Goal: Find specific page/section

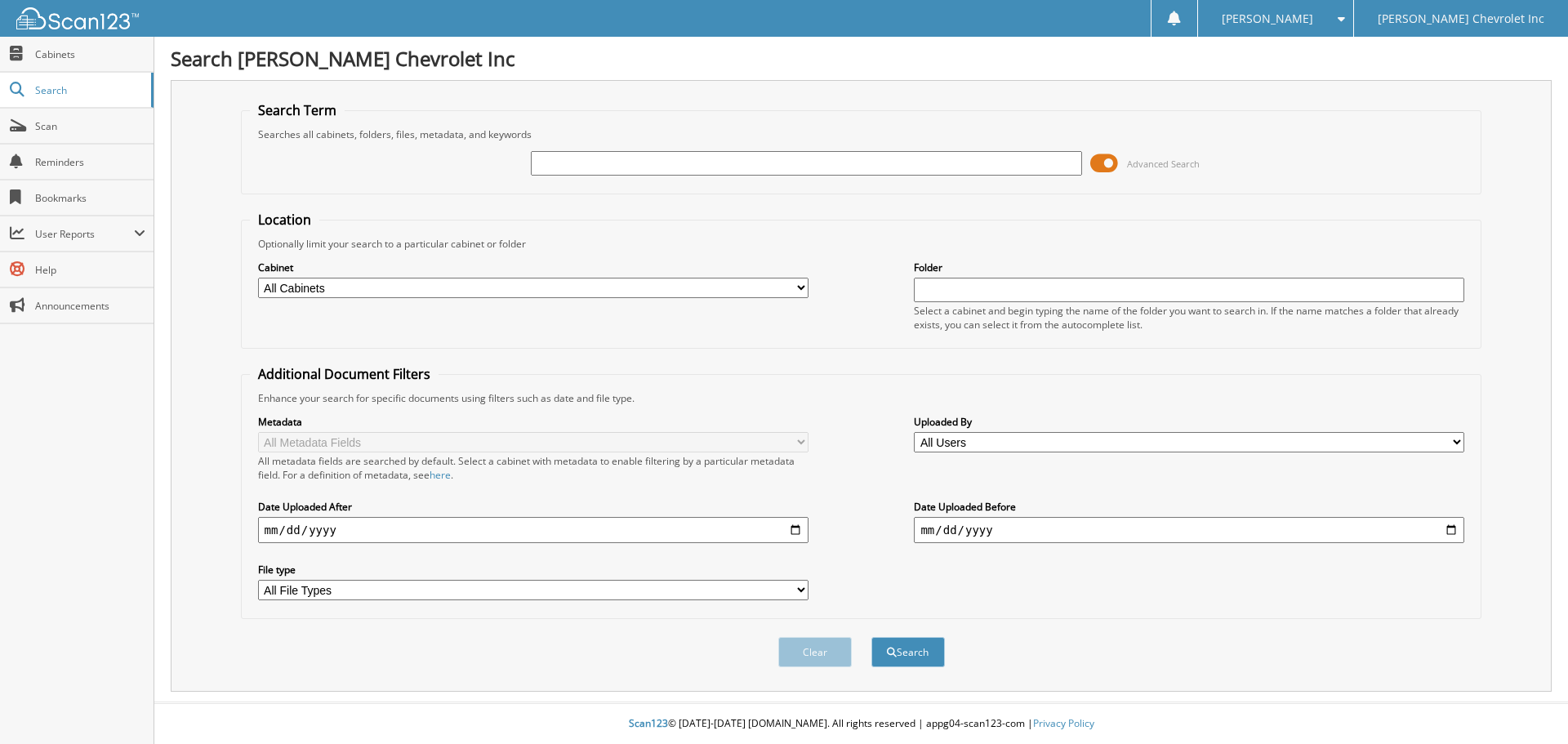
click at [849, 150] on div at bounding box center [807, 162] width 551 height 27
click at [850, 153] on input "text" at bounding box center [807, 163] width 551 height 25
type input "[PERSON_NAME]"
click at [872, 637] on button "Search" at bounding box center [908, 652] width 73 height 30
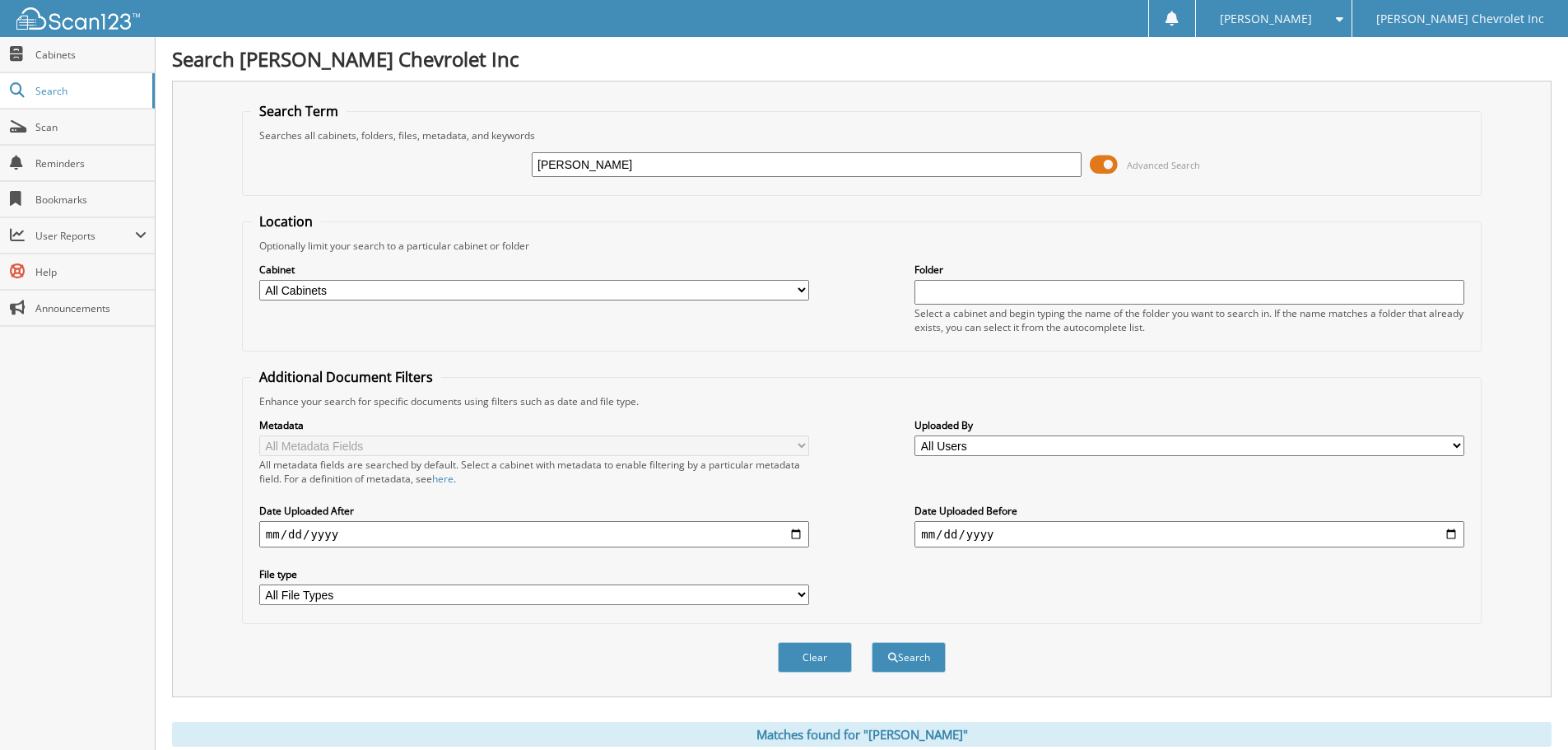
click at [1107, 160] on span at bounding box center [1104, 165] width 28 height 25
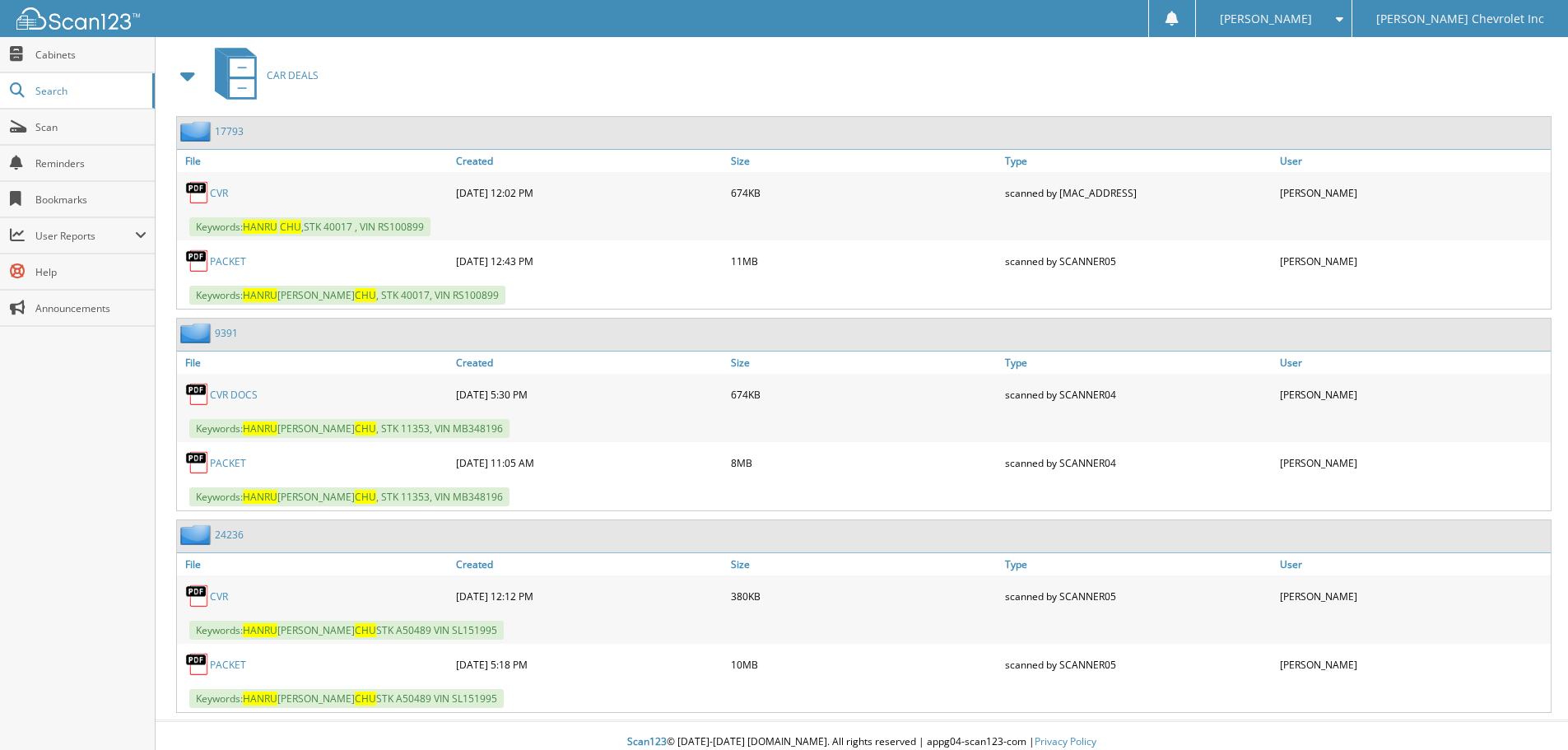
scroll to position [2584, 0]
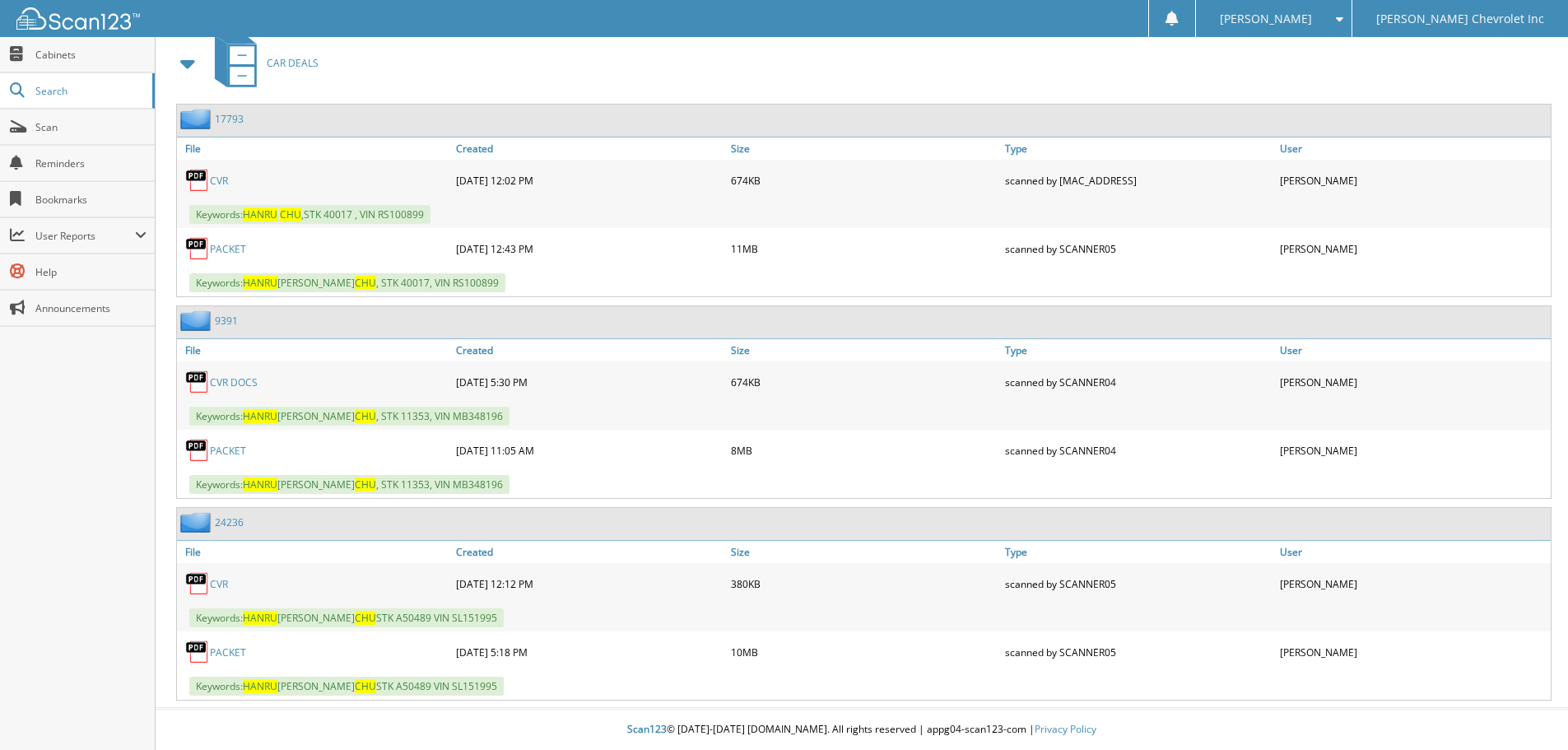
click at [221, 653] on link "PACKET" at bounding box center [228, 653] width 36 height 14
